Goal: Information Seeking & Learning: Find specific page/section

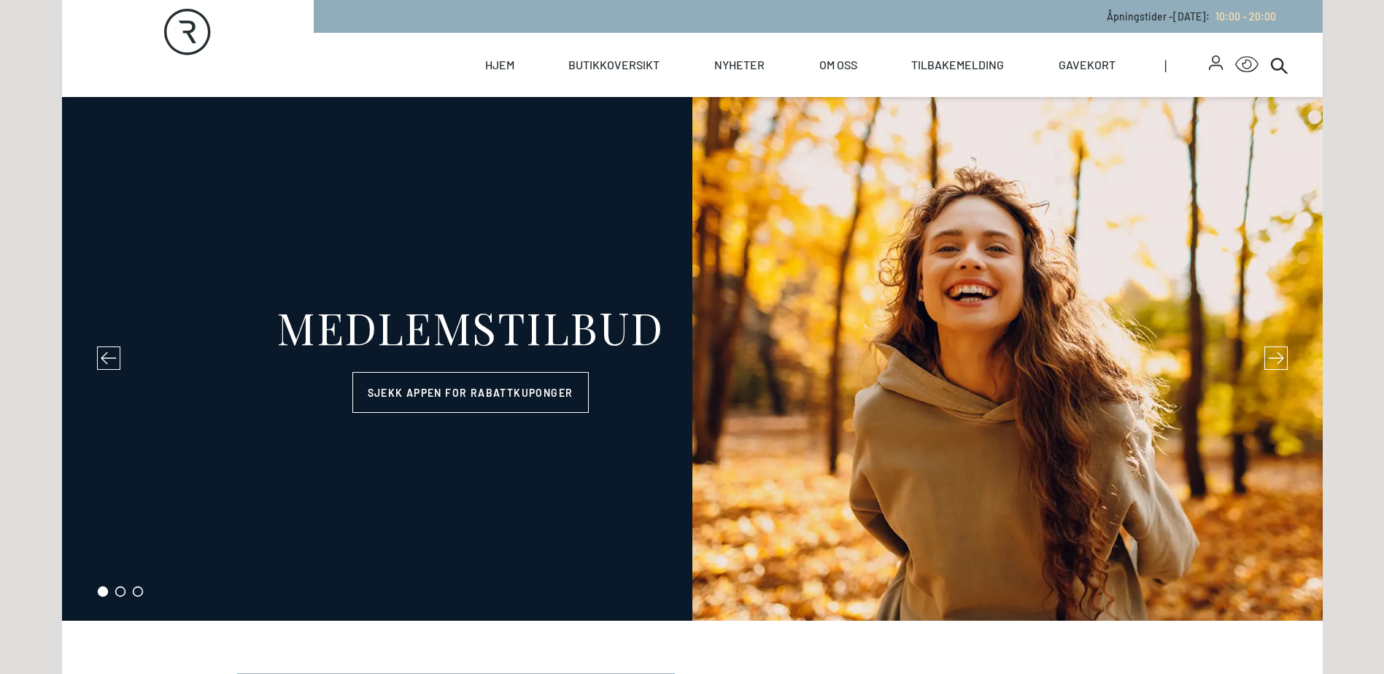
select select "NO"
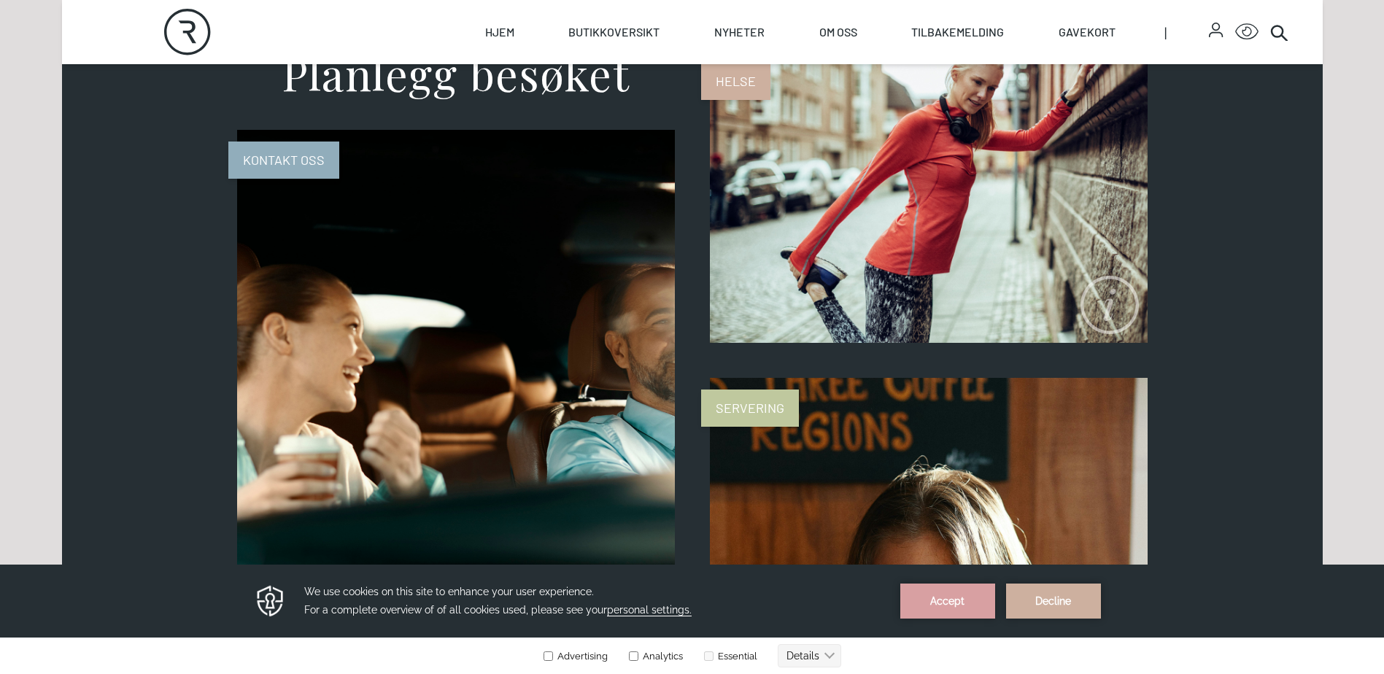
scroll to position [1240, 0]
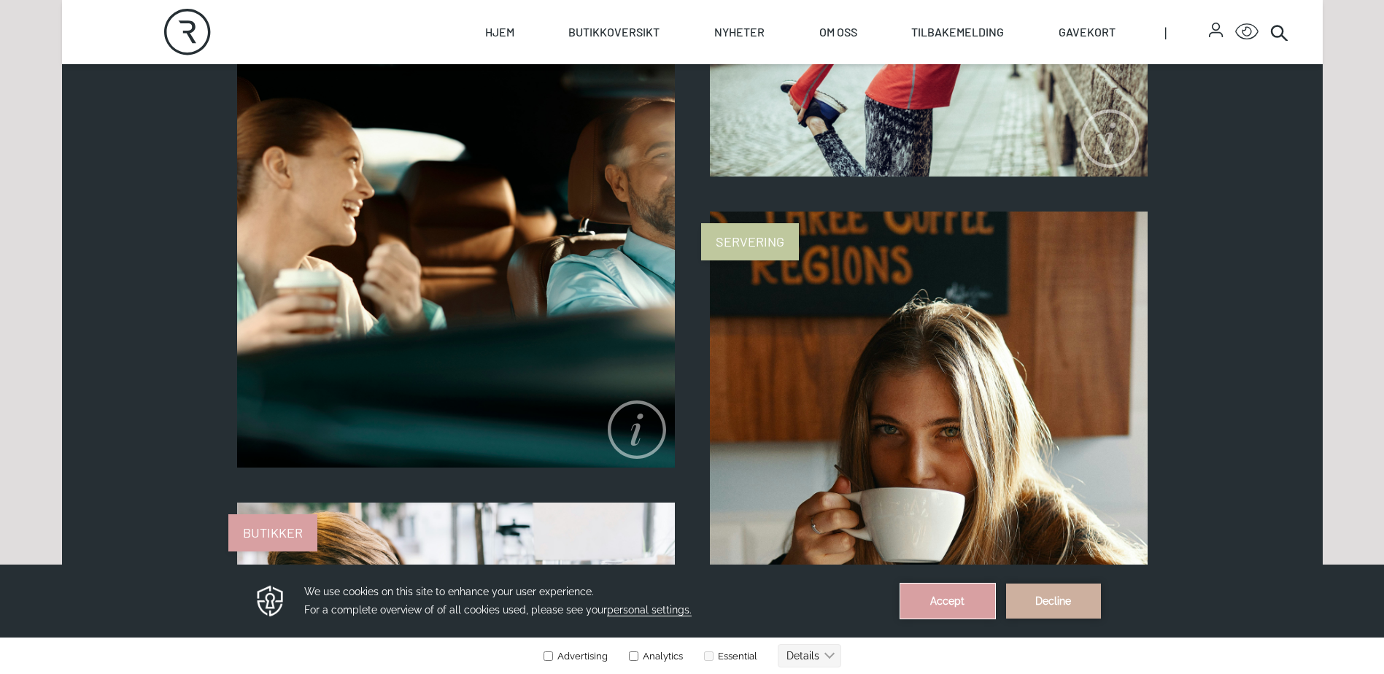
click at [942, 598] on button "Accept" at bounding box center [947, 601] width 95 height 35
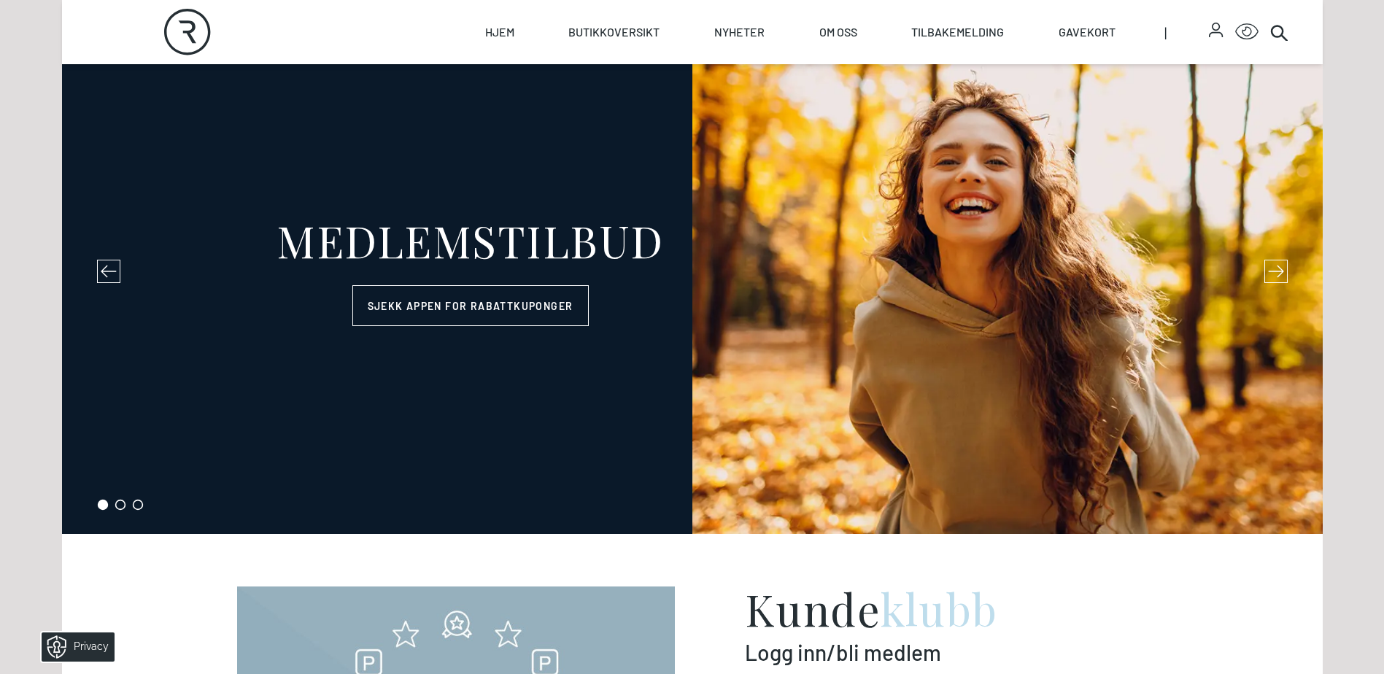
scroll to position [0, 0]
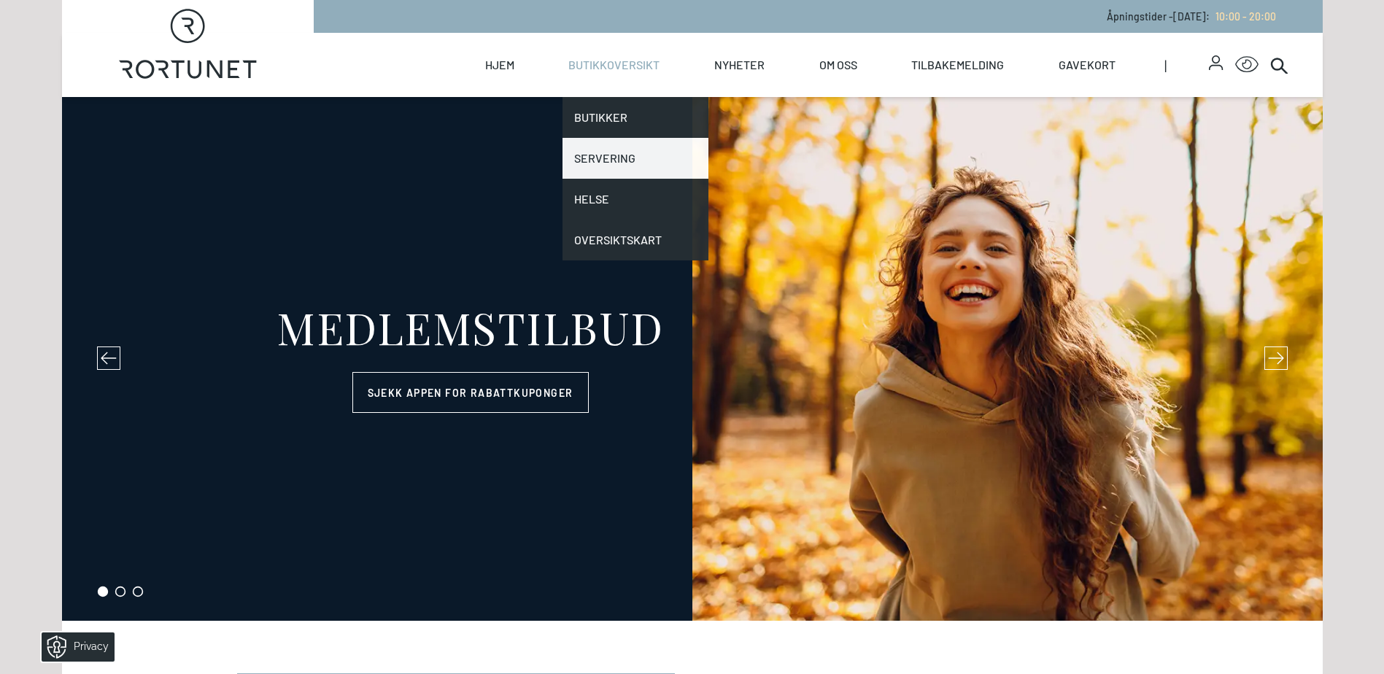
click at [597, 154] on link "Servering" at bounding box center [636, 158] width 146 height 41
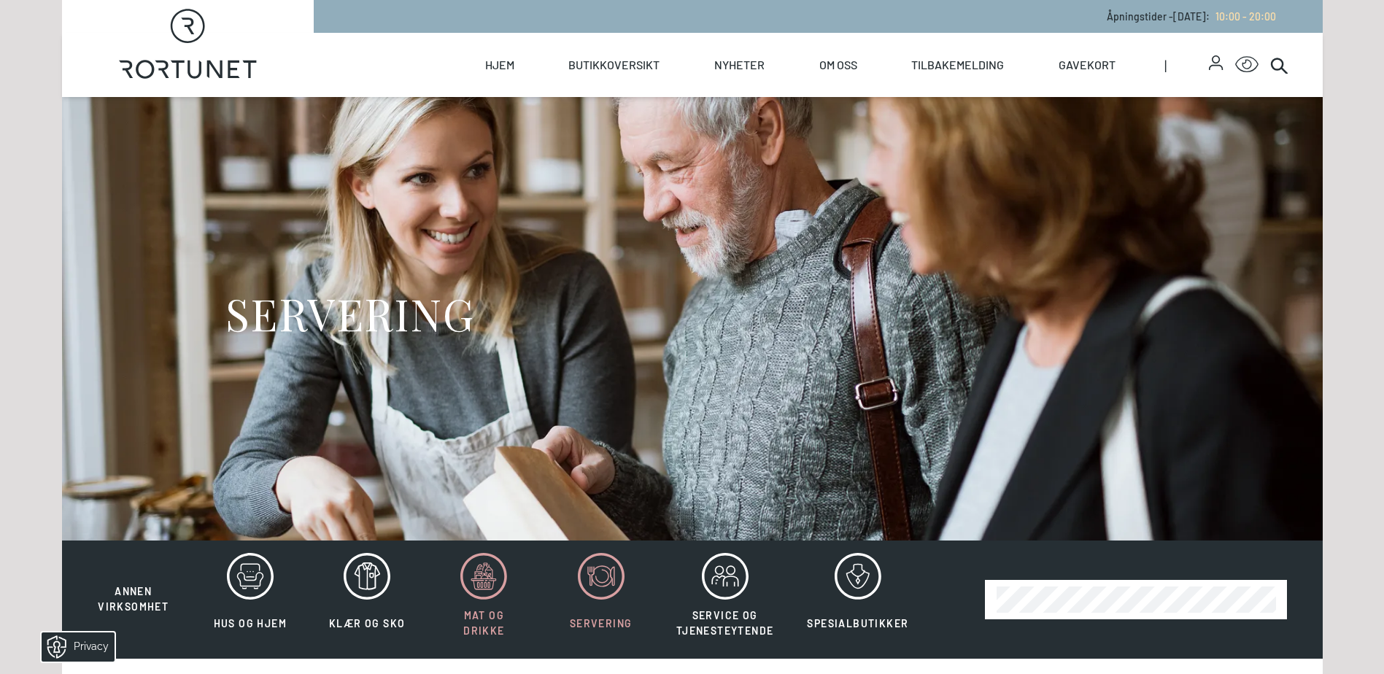
click at [468, 590] on icon at bounding box center [483, 576] width 47 height 47
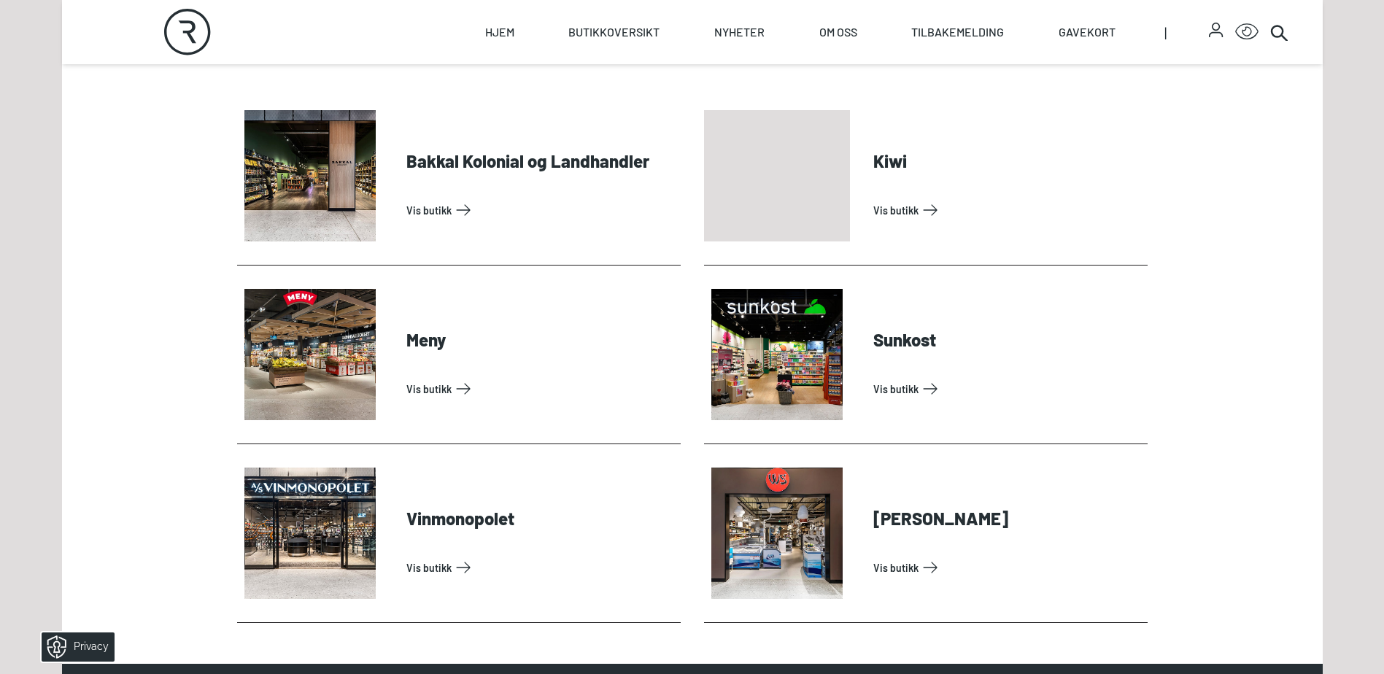
scroll to position [730, 0]
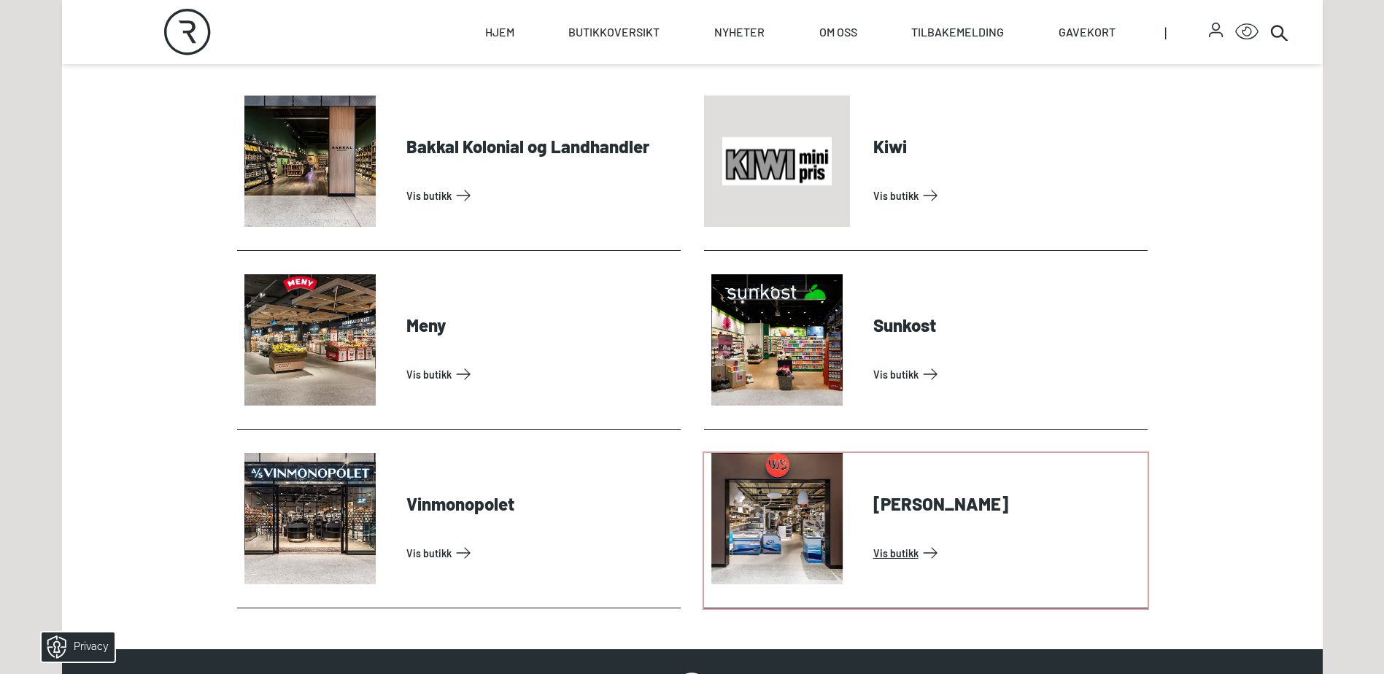
click at [873, 541] on link "Vis butikk" at bounding box center [1007, 552] width 268 height 23
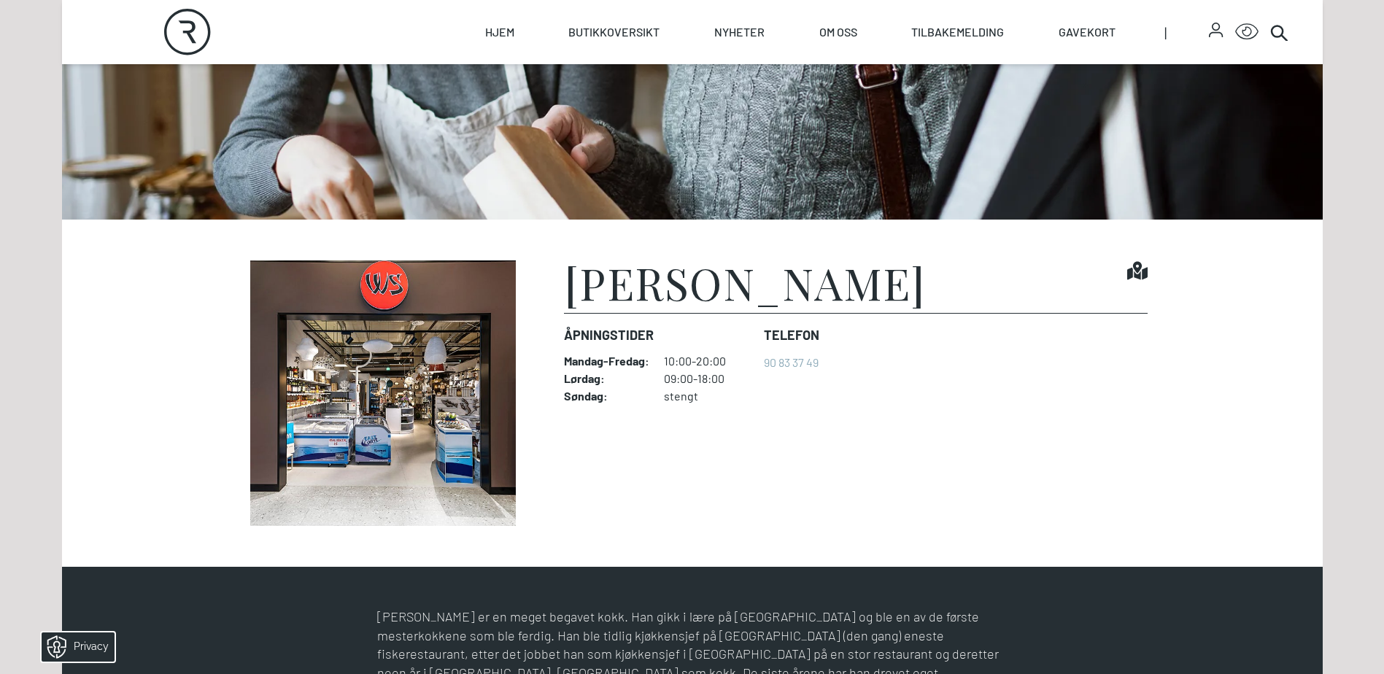
scroll to position [292, 0]
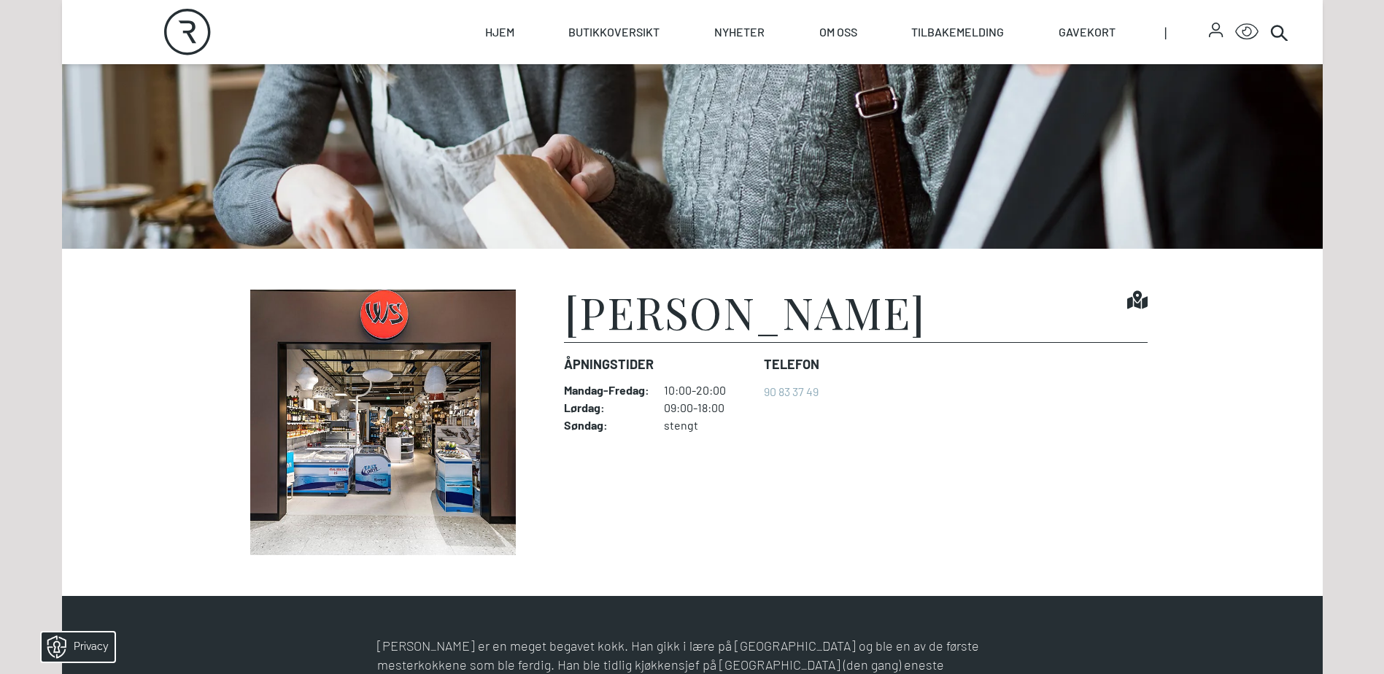
drag, startPoint x: 900, startPoint y: 309, endPoint x: 566, endPoint y: 320, distance: 333.6
click at [566, 320] on h1 "[PERSON_NAME]" at bounding box center [745, 312] width 362 height 44
drag, startPoint x: 566, startPoint y: 320, endPoint x: 593, endPoint y: 320, distance: 27.0
copy h1 "[PERSON_NAME]"
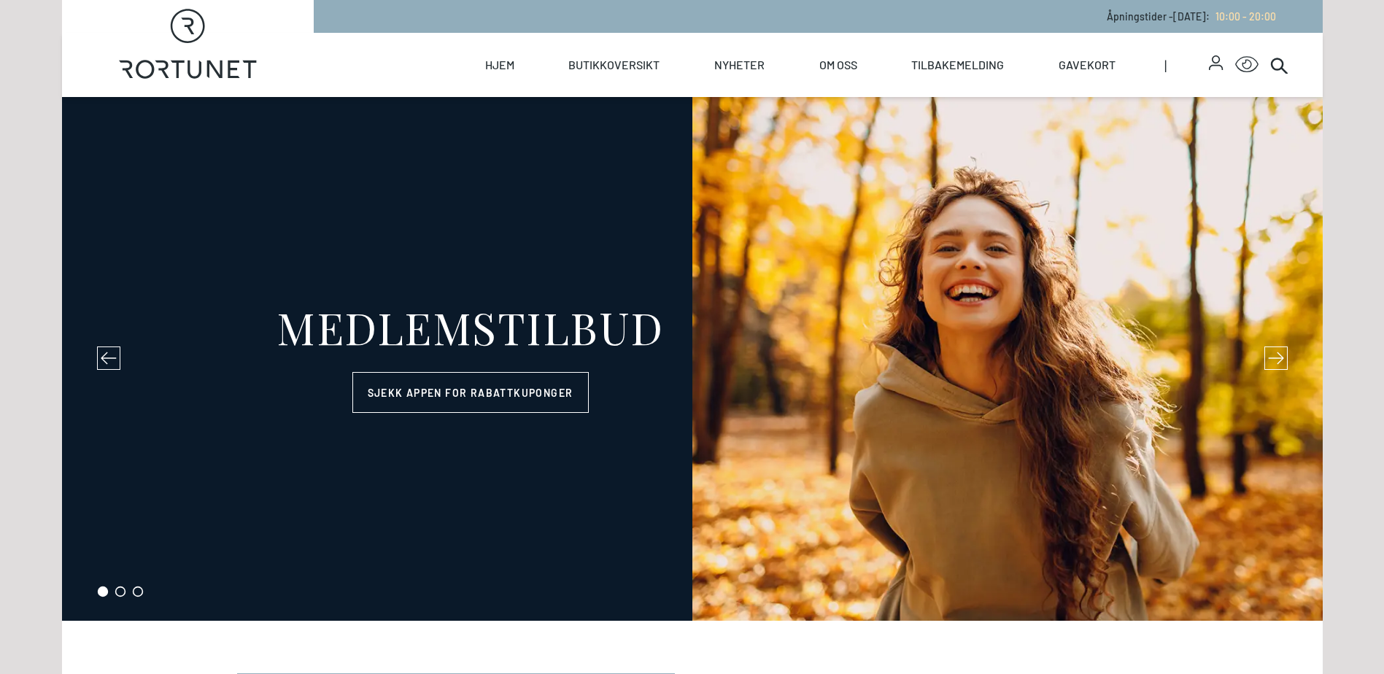
select select "NO"
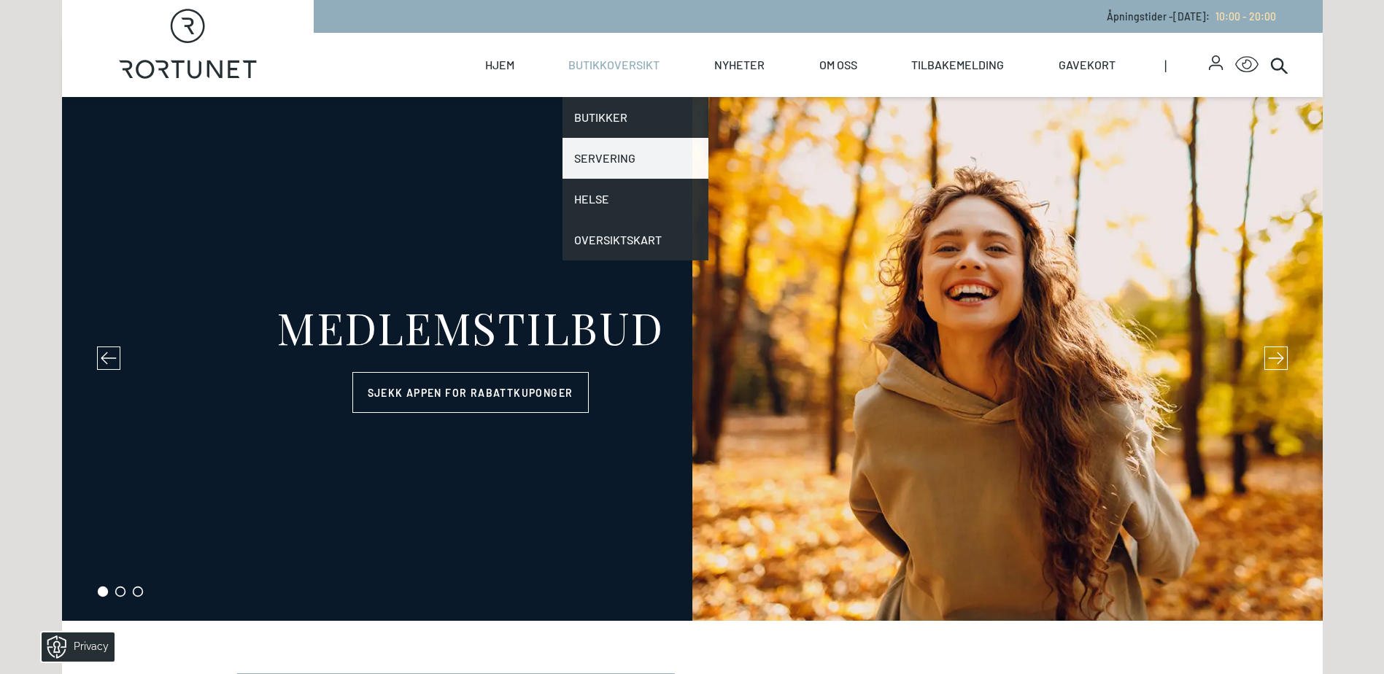
click at [614, 154] on link "Servering" at bounding box center [636, 158] width 146 height 41
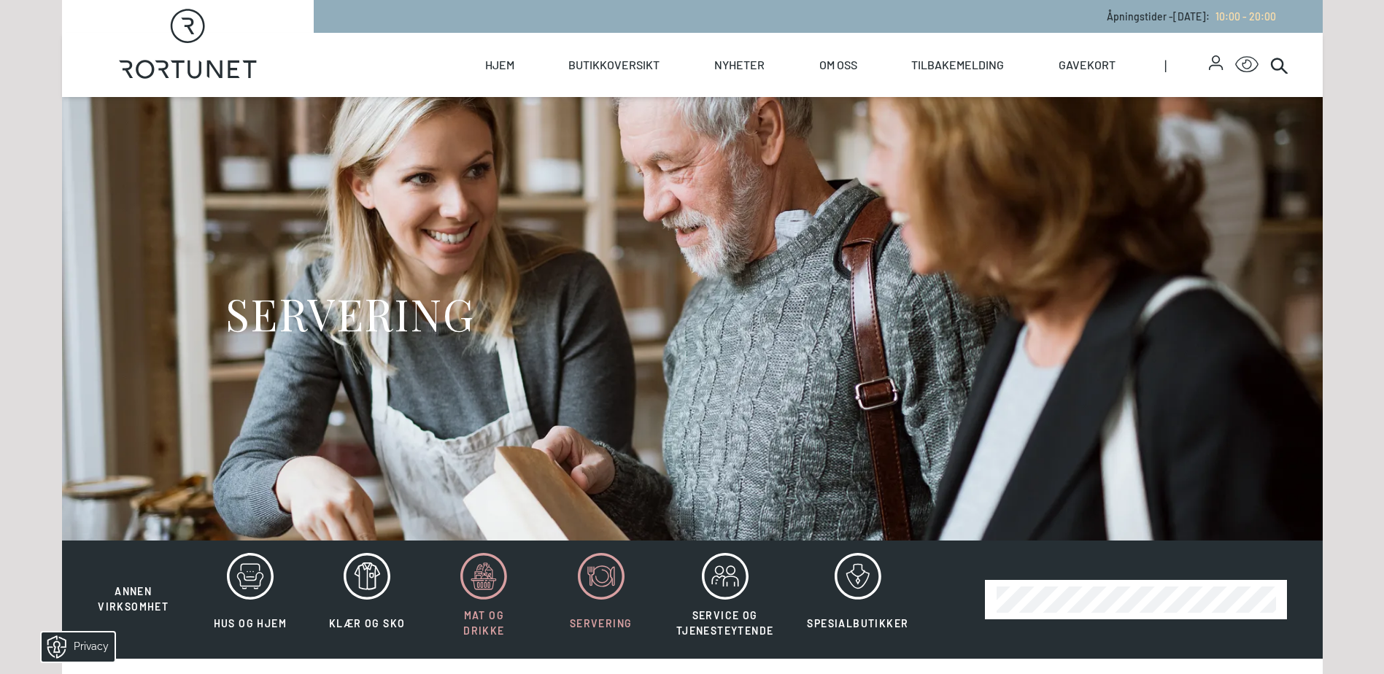
click at [482, 592] on icon at bounding box center [483, 576] width 47 height 47
click at [483, 620] on span "Mat og drikke" at bounding box center [483, 623] width 41 height 28
click at [476, 608] on span "Mat og drikke" at bounding box center [483, 623] width 83 height 31
click at [482, 575] on icon at bounding box center [483, 576] width 47 height 47
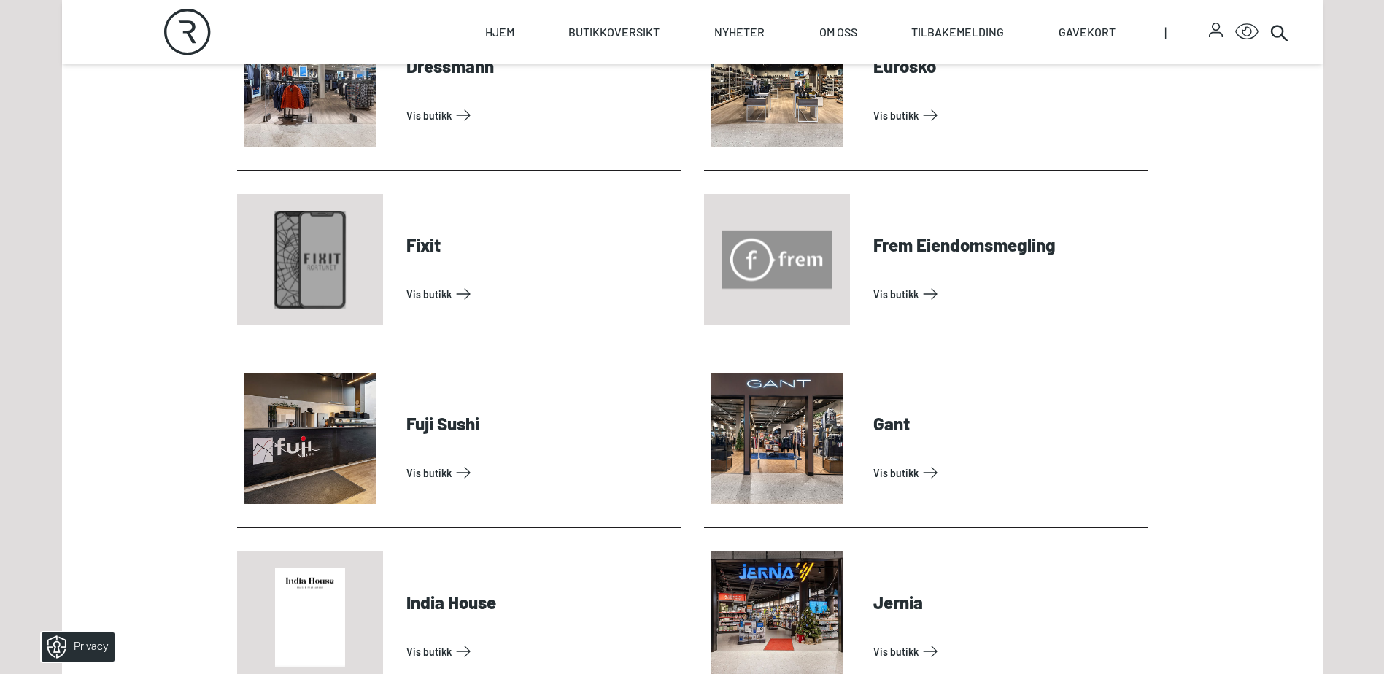
scroll to position [1240, 0]
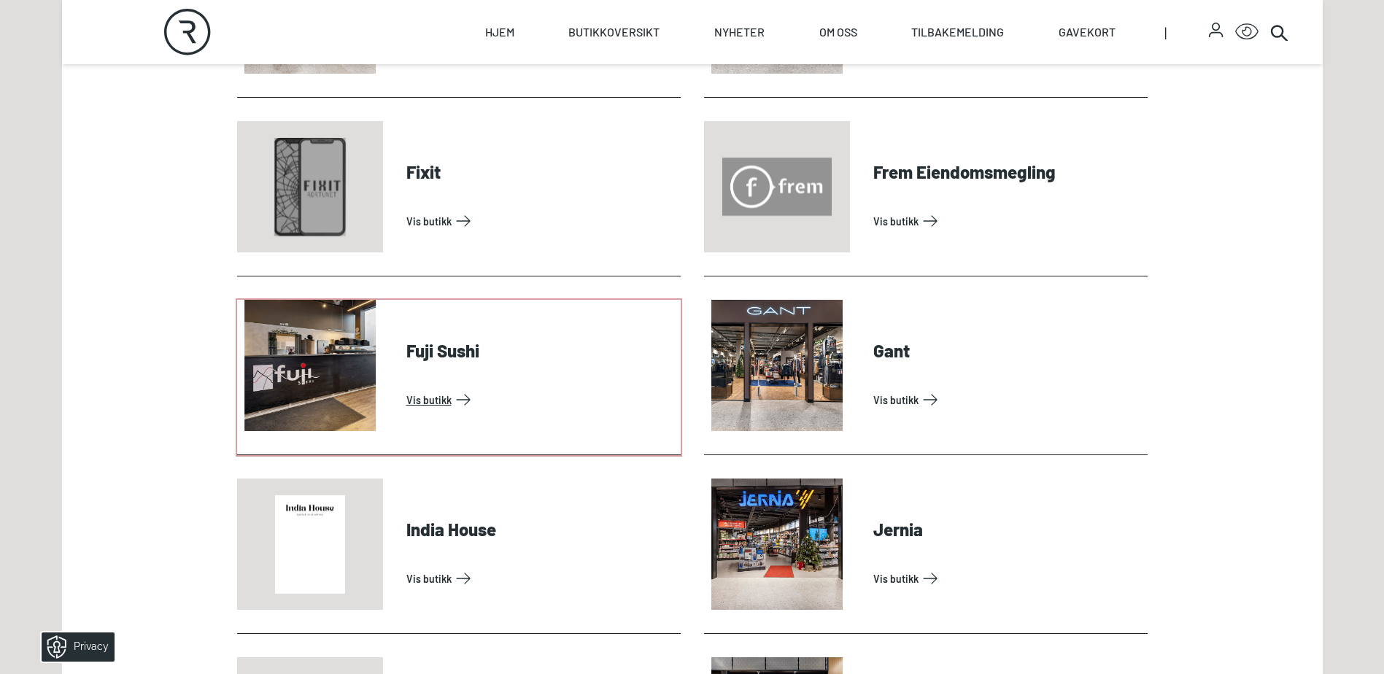
click at [434, 400] on link "Vis butikk" at bounding box center [540, 399] width 268 height 23
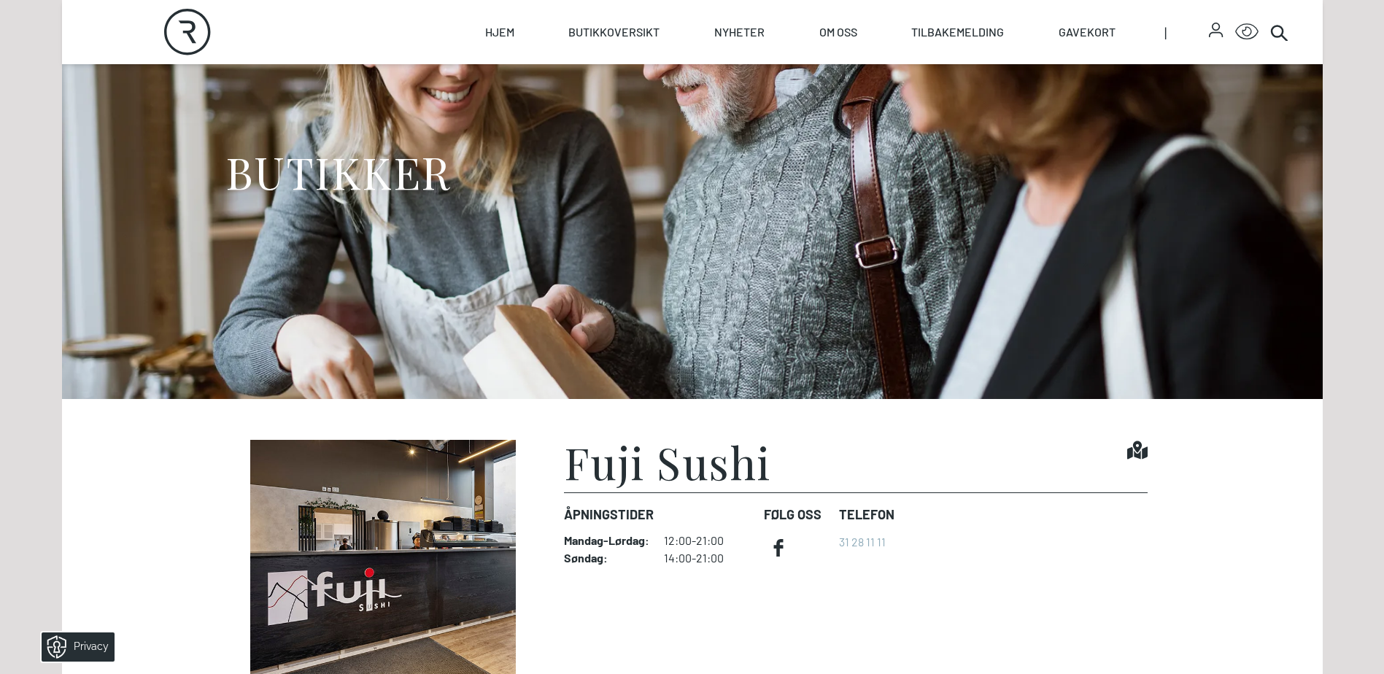
scroll to position [146, 0]
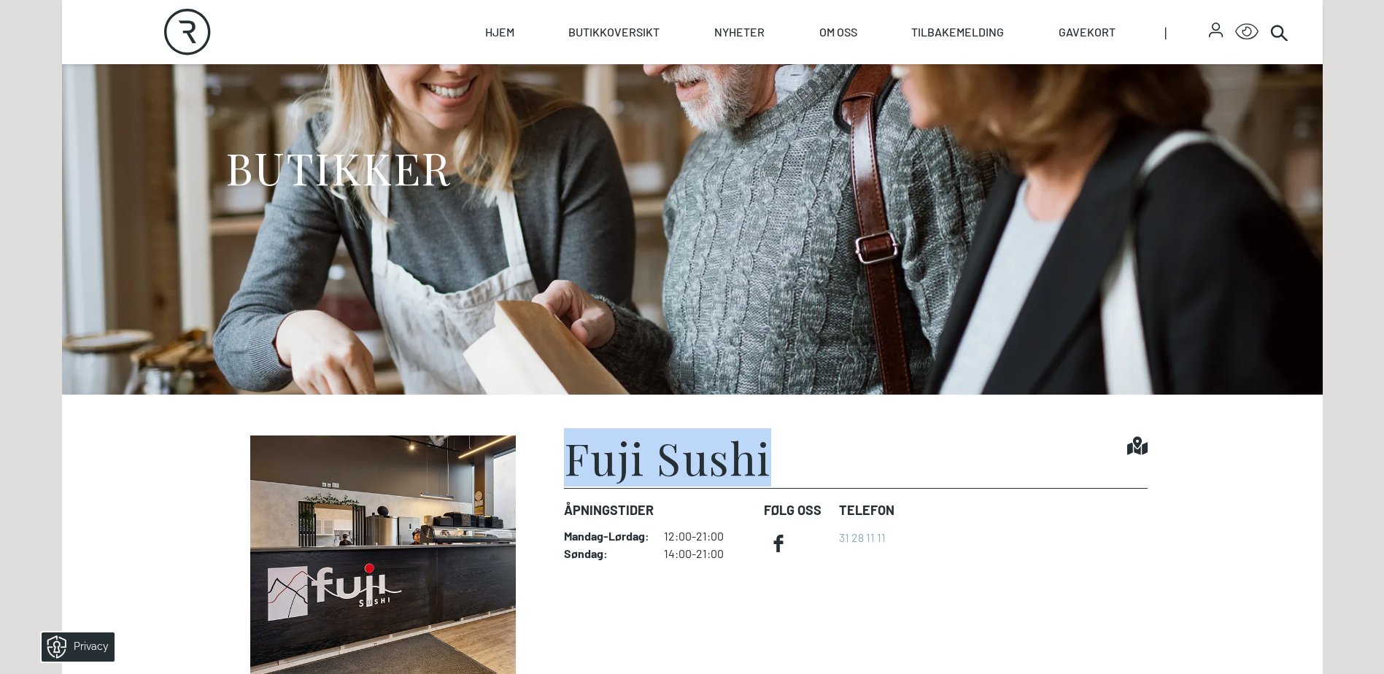
drag, startPoint x: 765, startPoint y: 458, endPoint x: 571, endPoint y: 453, distance: 194.9
click at [571, 453] on h1 "Fuji Sushi" at bounding box center [667, 458] width 207 height 44
drag, startPoint x: 571, startPoint y: 453, endPoint x: 603, endPoint y: 455, distance: 32.2
copy h1 "Fuji Sushi"
